Goal: Transaction & Acquisition: Purchase product/service

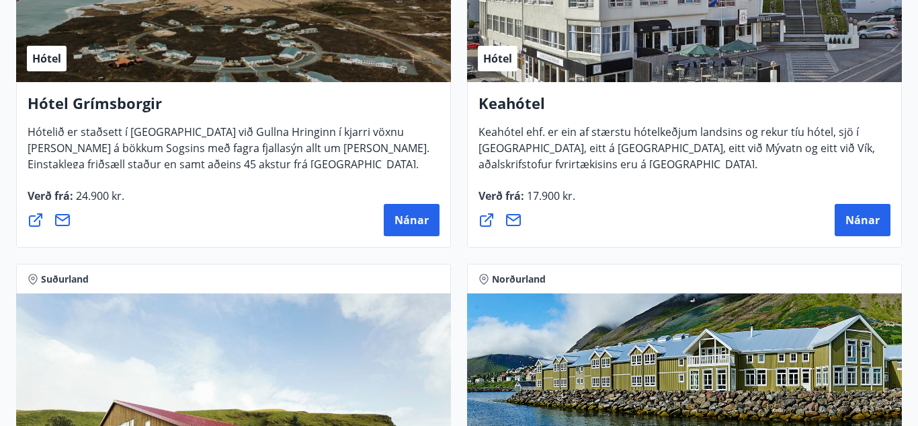
scroll to position [1125, 0]
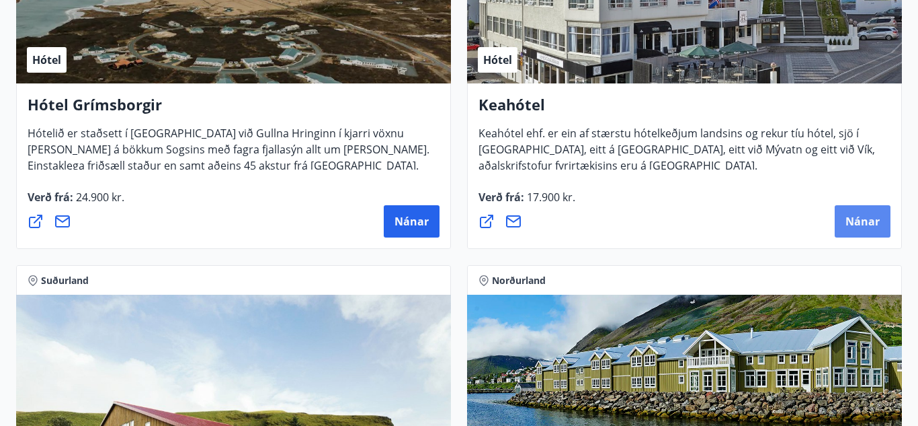
click at [877, 222] on span "Nánar" at bounding box center [863, 221] width 34 height 15
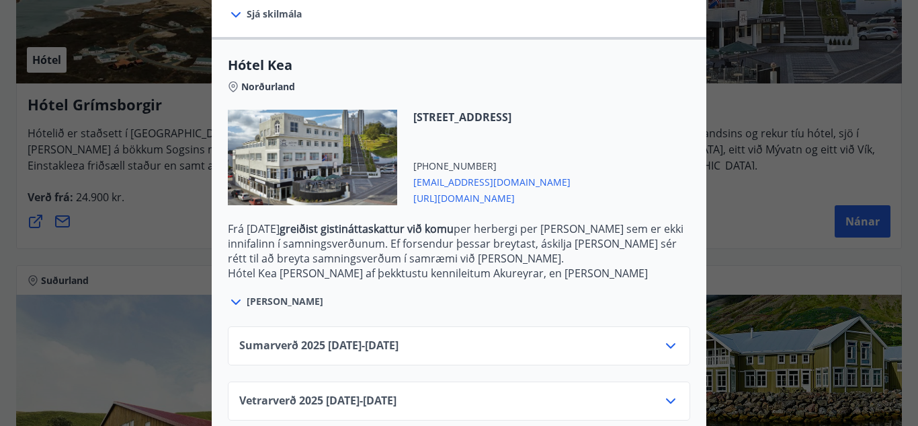
scroll to position [331, 0]
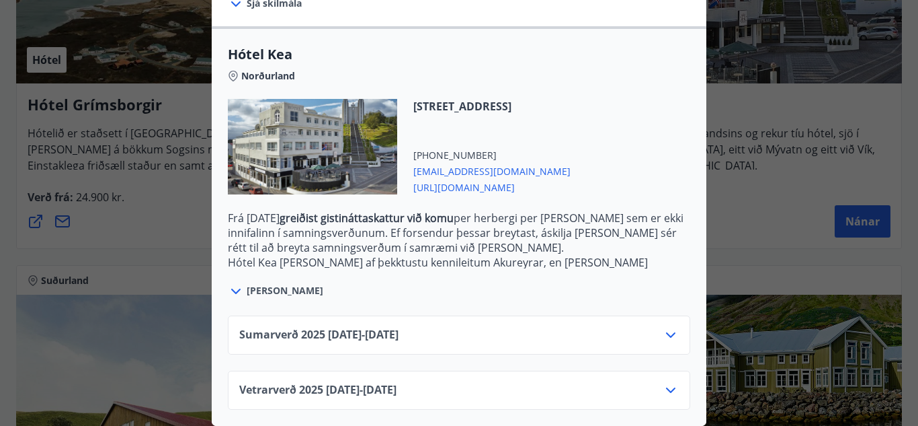
click at [668, 335] on icon at bounding box center [671, 335] width 16 height 16
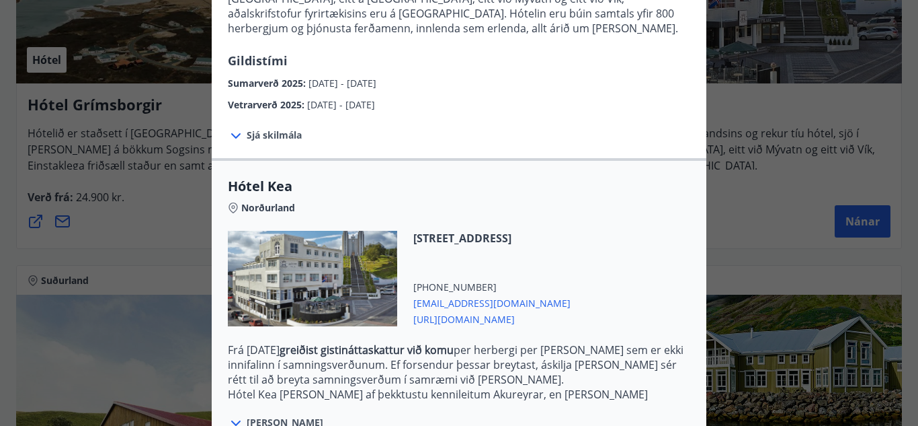
scroll to position [200, 0]
click at [239, 136] on icon at bounding box center [236, 135] width 16 height 16
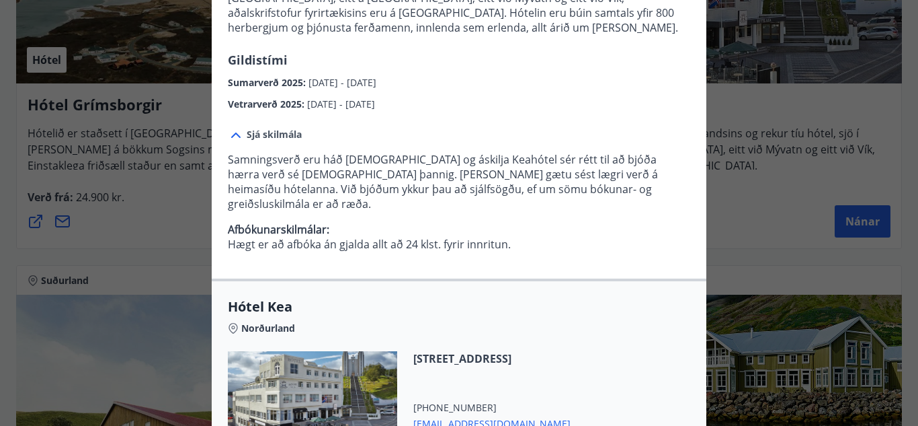
click at [237, 134] on icon at bounding box center [235, 134] width 9 height 5
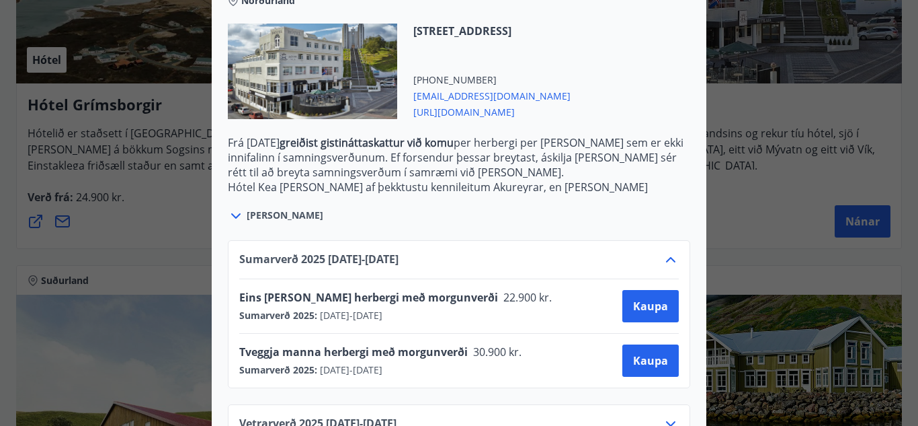
scroll to position [440, 0]
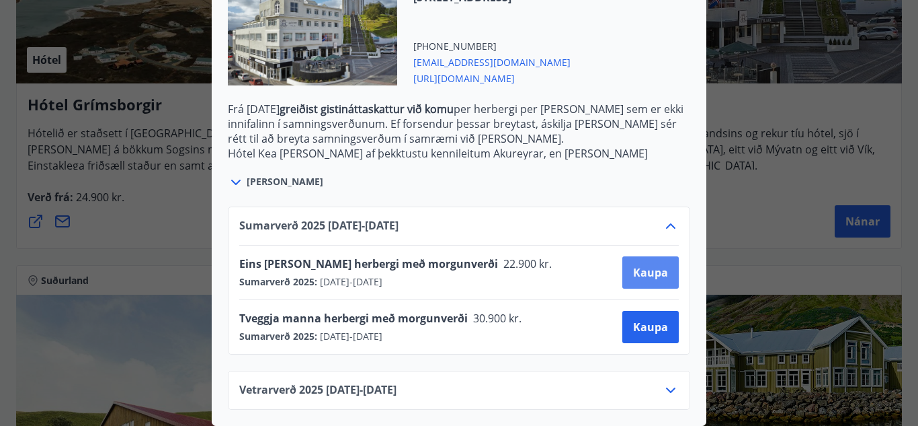
click at [660, 275] on span "Kaupa" at bounding box center [650, 272] width 35 height 15
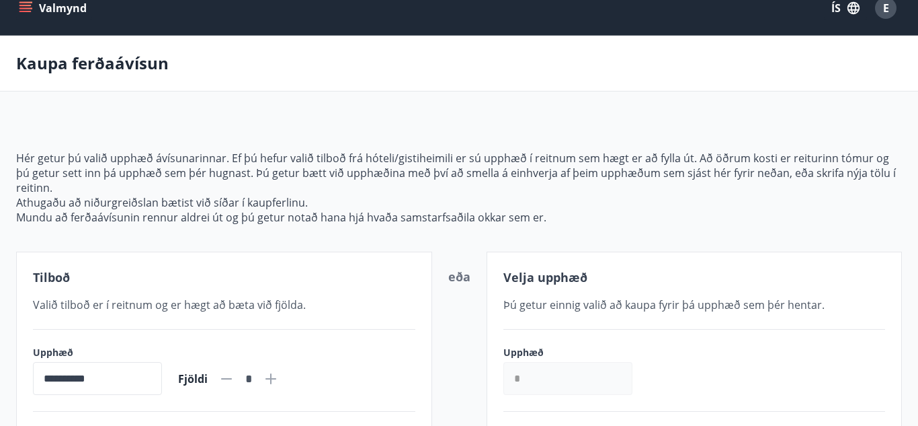
scroll to position [17, 0]
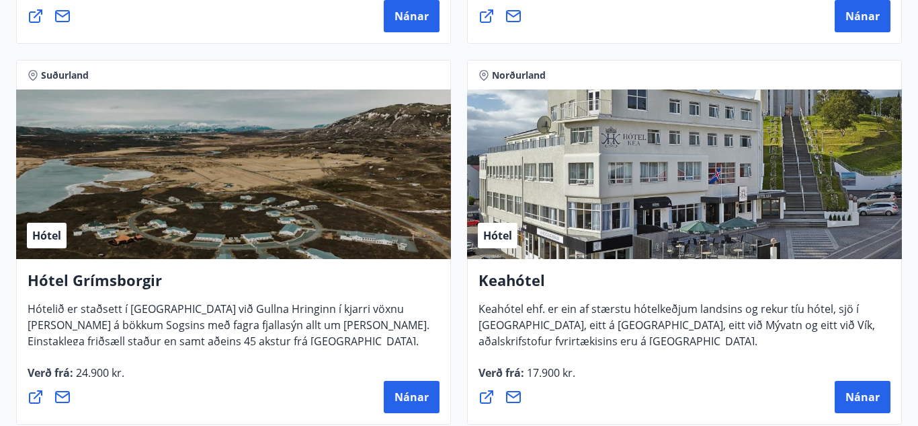
scroll to position [953, 0]
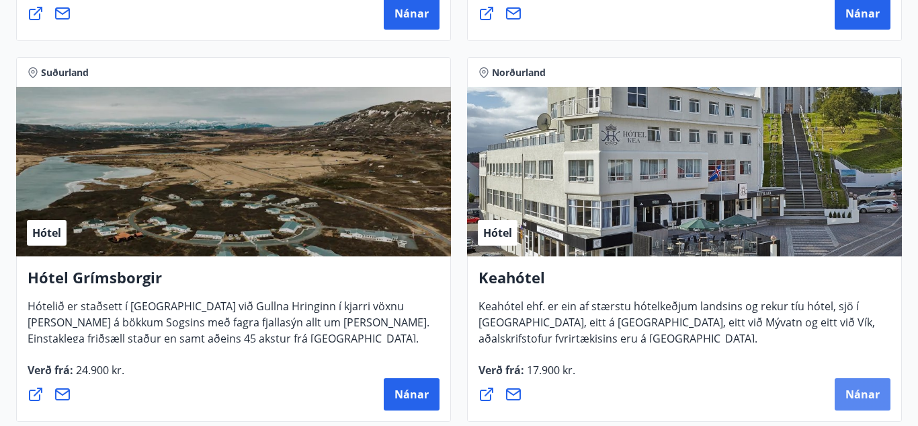
click at [865, 397] on span "Nánar" at bounding box center [863, 394] width 34 height 15
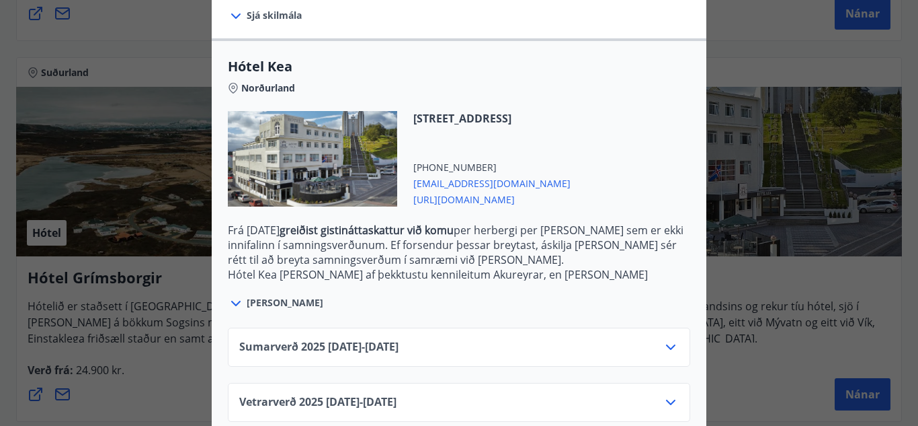
scroll to position [331, 0]
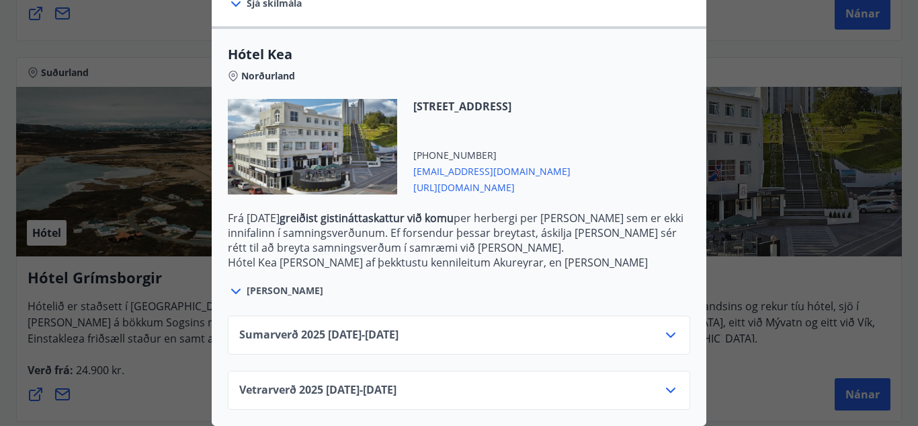
click at [670, 333] on icon at bounding box center [671, 335] width 16 height 16
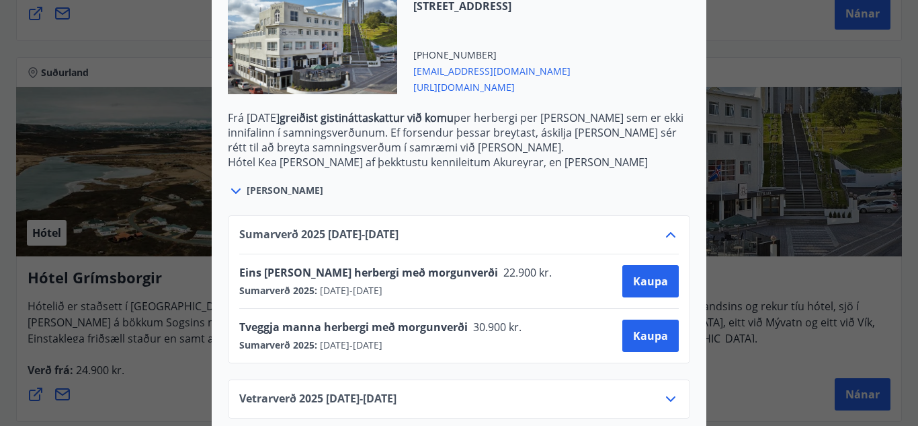
scroll to position [440, 0]
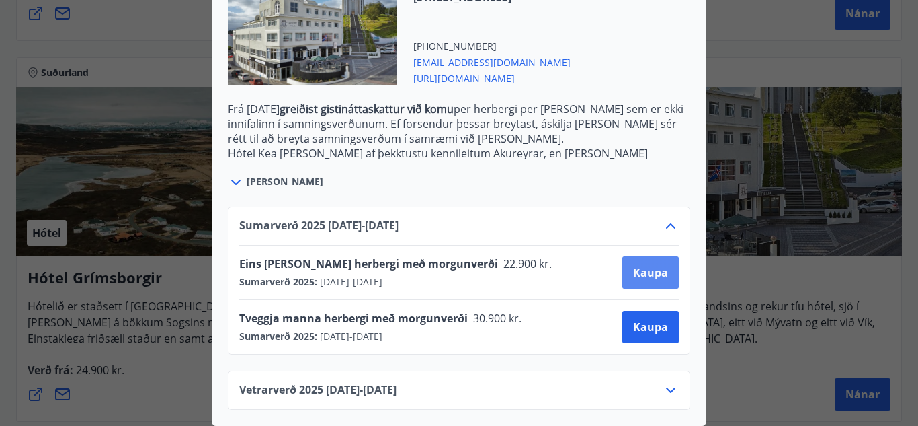
click at [650, 270] on span "Kaupa" at bounding box center [650, 272] width 35 height 15
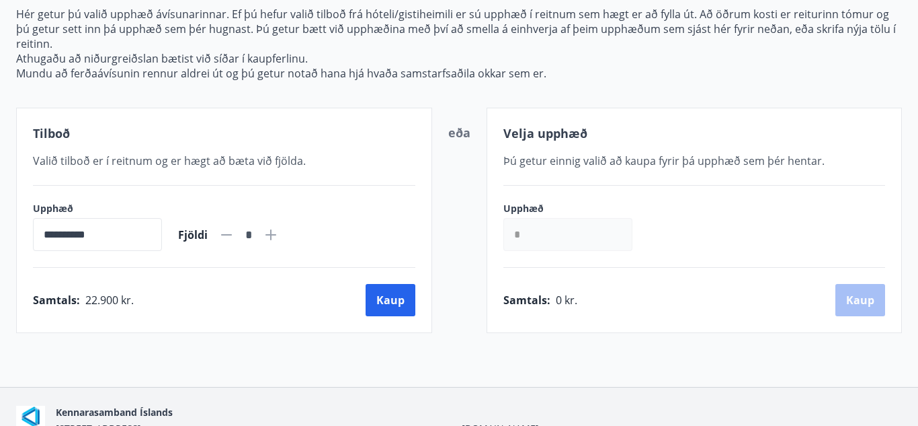
scroll to position [237, 0]
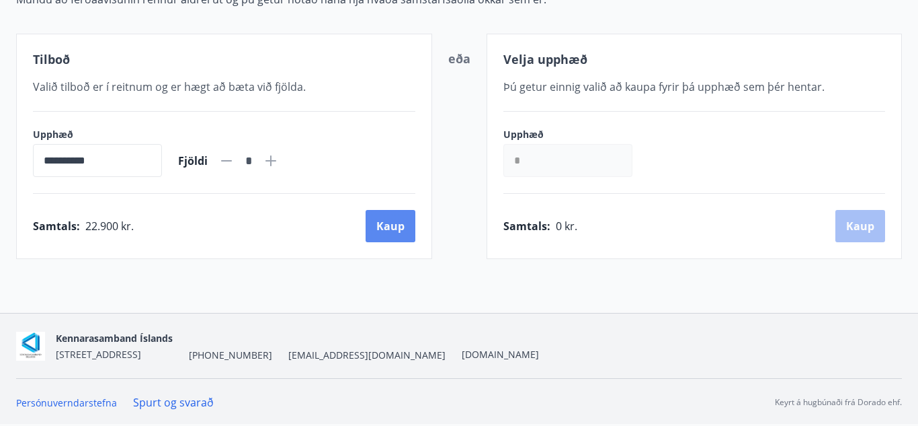
click at [386, 225] on button "Kaup" at bounding box center [391, 226] width 50 height 32
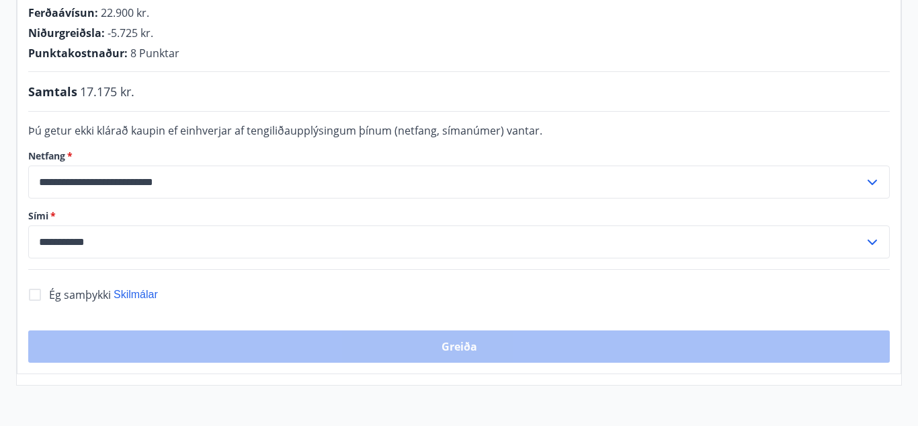
scroll to position [290, 0]
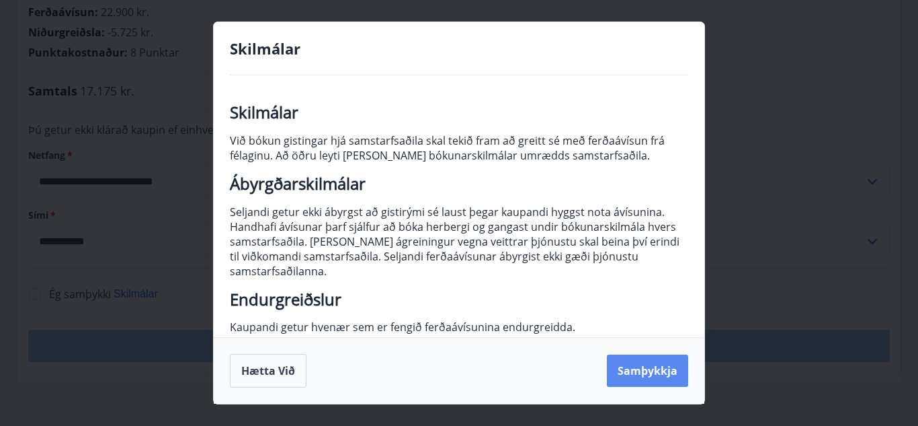
click at [654, 376] on button "Samþykkja" at bounding box center [647, 370] width 81 height 32
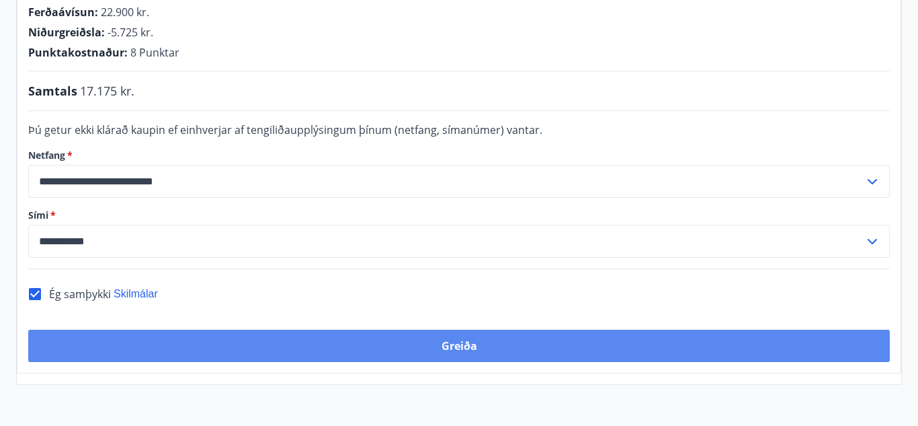
click at [470, 347] on button "Greiða" at bounding box center [459, 345] width 862 height 32
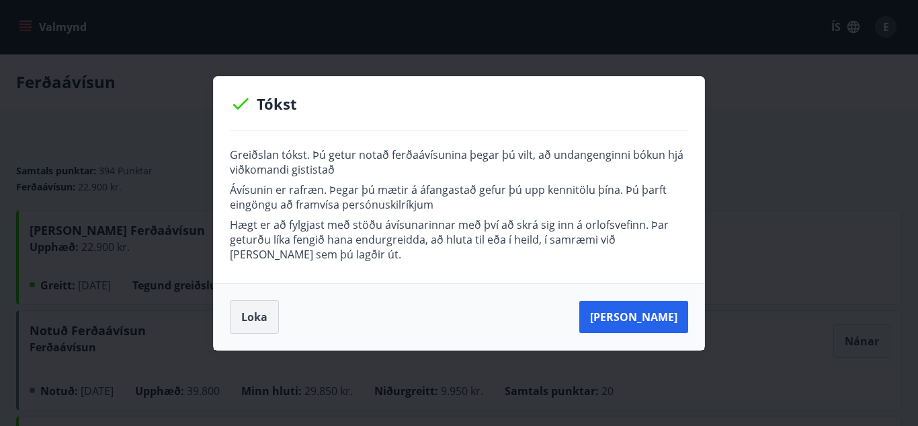
click at [248, 319] on button "Loka" at bounding box center [254, 317] width 49 height 34
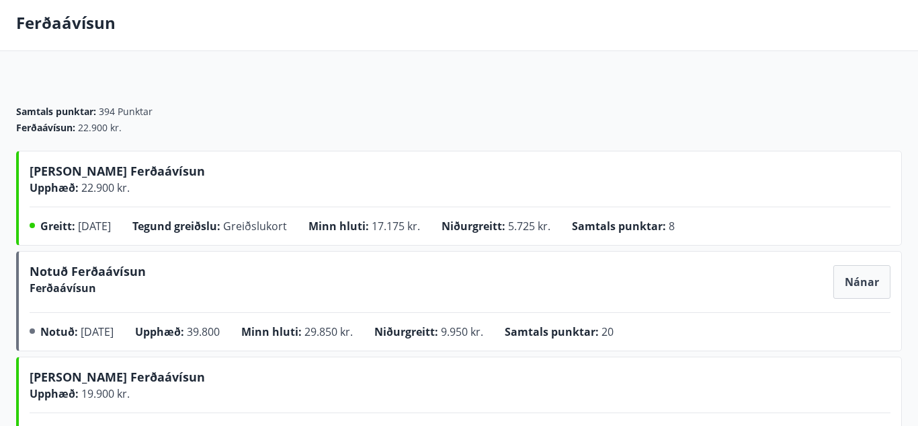
scroll to position [58, 0]
